Goal: Browse casually

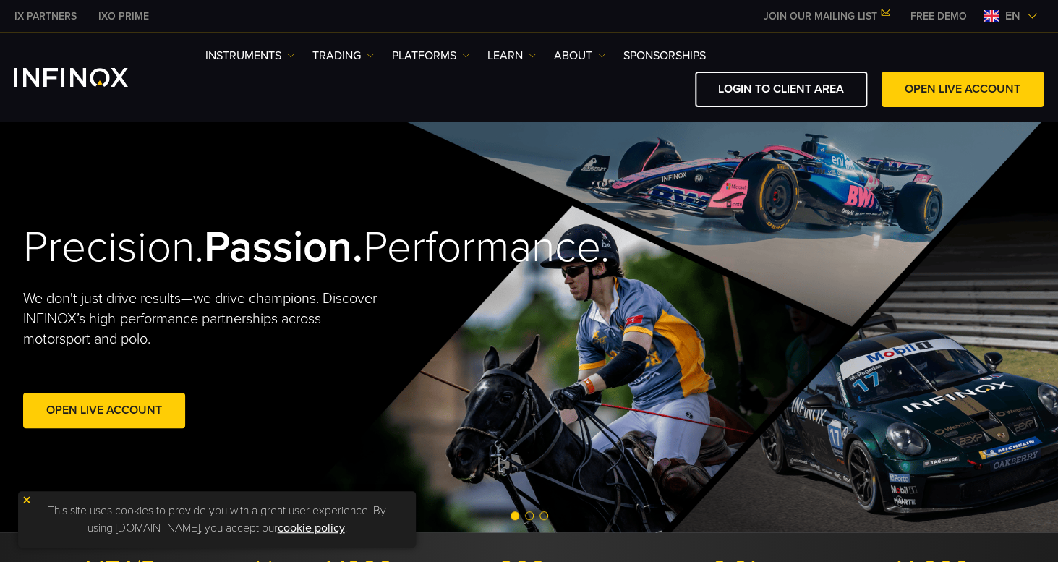
click at [799, 239] on div "Precision. Passion. Performance. We don't just drive results—we drive champions…" at bounding box center [529, 326] width 1041 height 411
click at [746, 338] on div "Precision. Passion. Performance. We don't just drive results—we drive champions…" at bounding box center [529, 326] width 1041 height 411
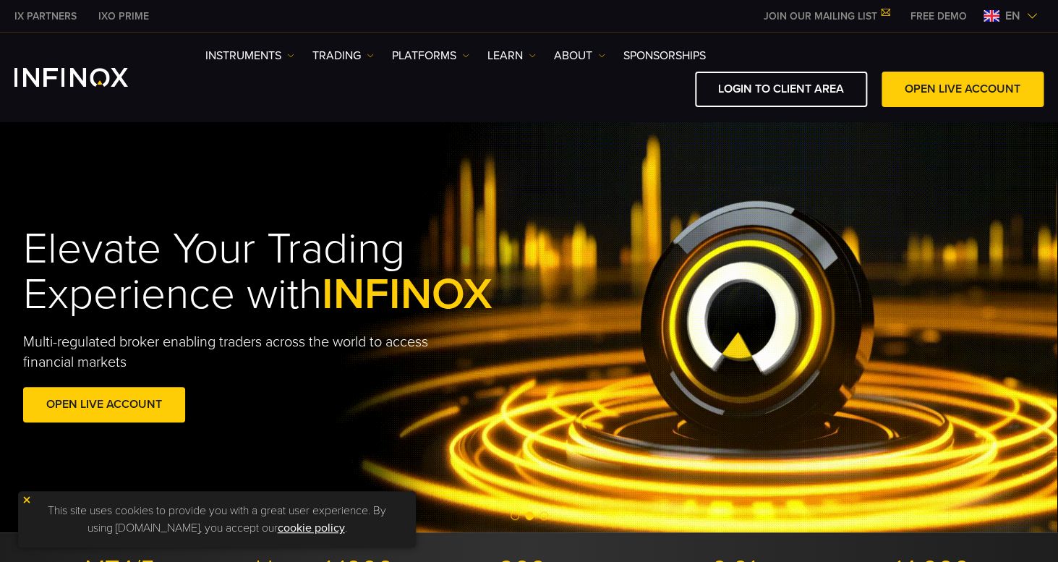
click at [647, 335] on div "Elevate Your Trading Experience with INFINOX Multi-regulated broker enabling tr…" at bounding box center [529, 327] width 1041 height 244
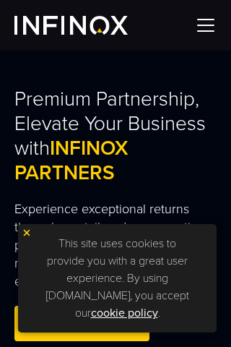
click at [205, 40] on div at bounding box center [115, 25] width 231 height 51
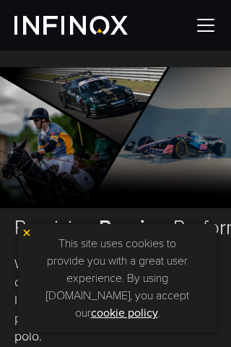
click at [26, 237] on img at bounding box center [27, 233] width 10 height 10
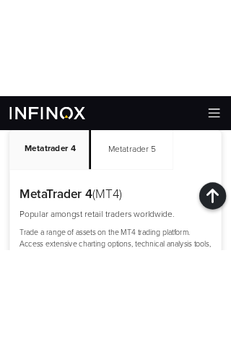
scroll to position [1082, 0]
